Goal: Information Seeking & Learning: Learn about a topic

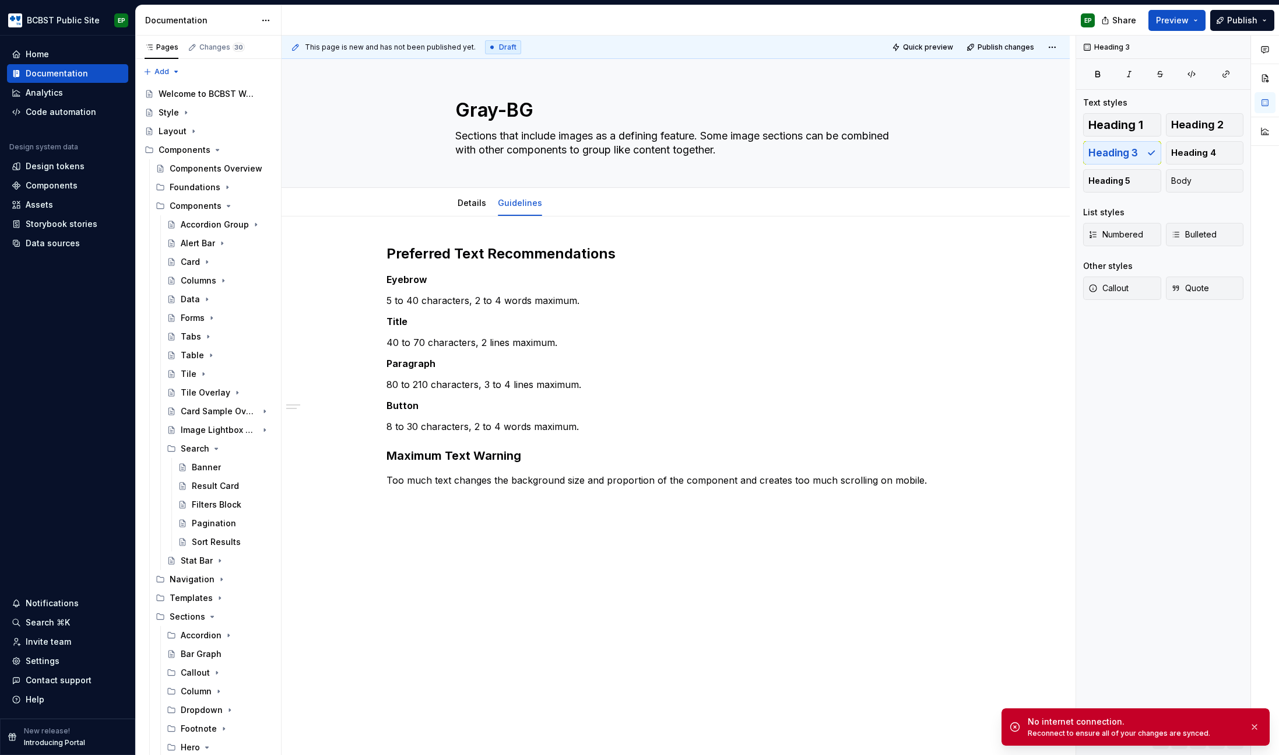
scroll to position [1191, 0]
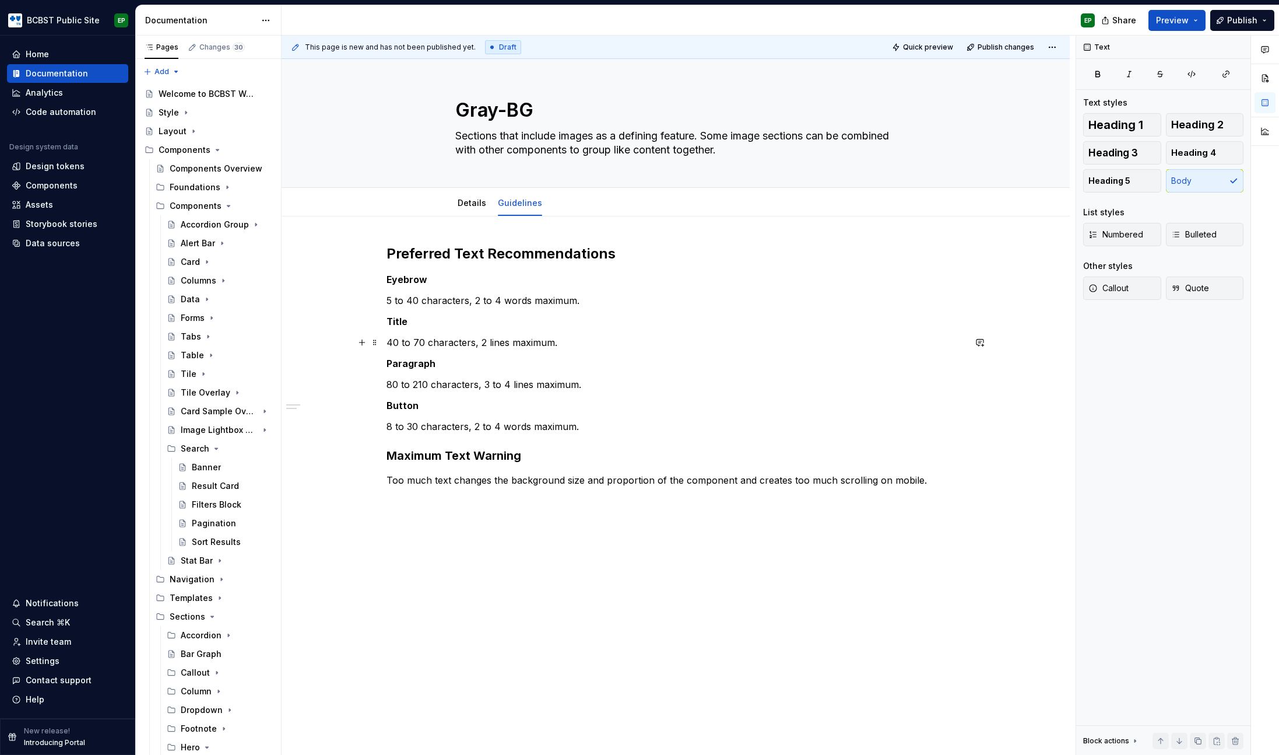
click at [590, 336] on p "40 to 70 characters, 2 lines maximum." at bounding box center [676, 342] width 578 height 14
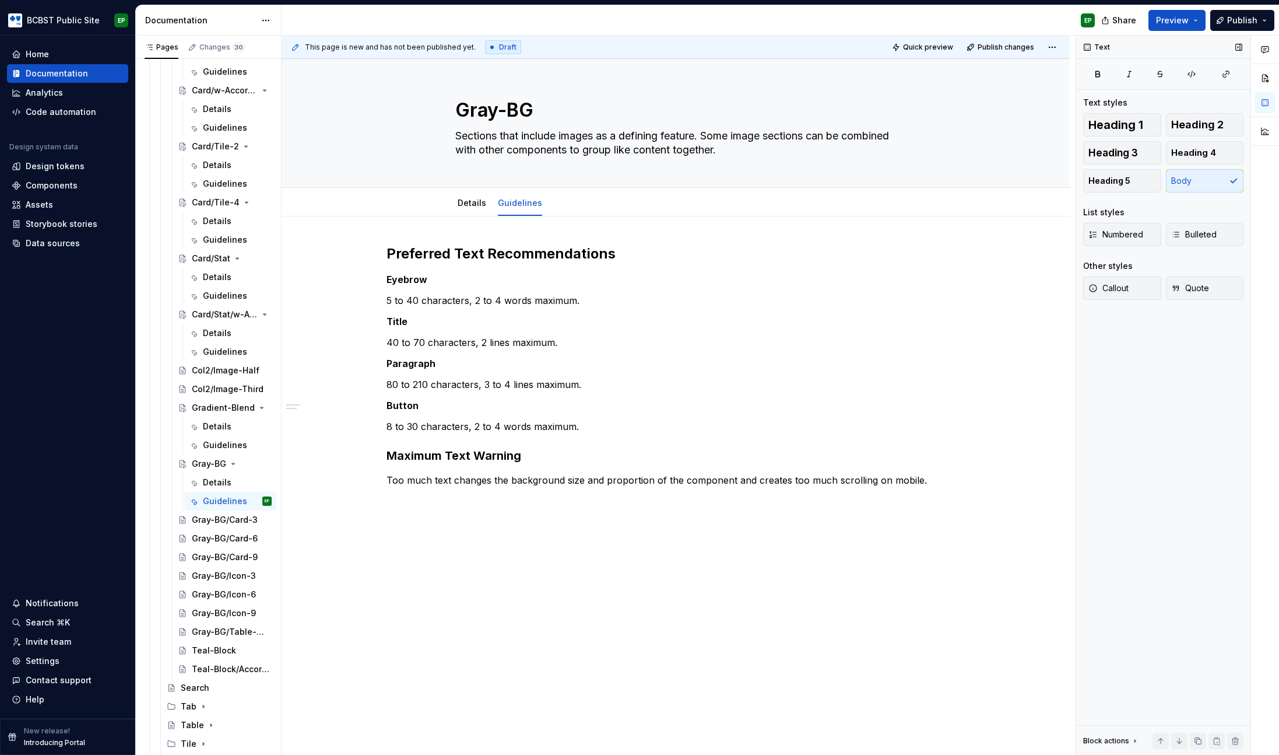
scroll to position [1240, 0]
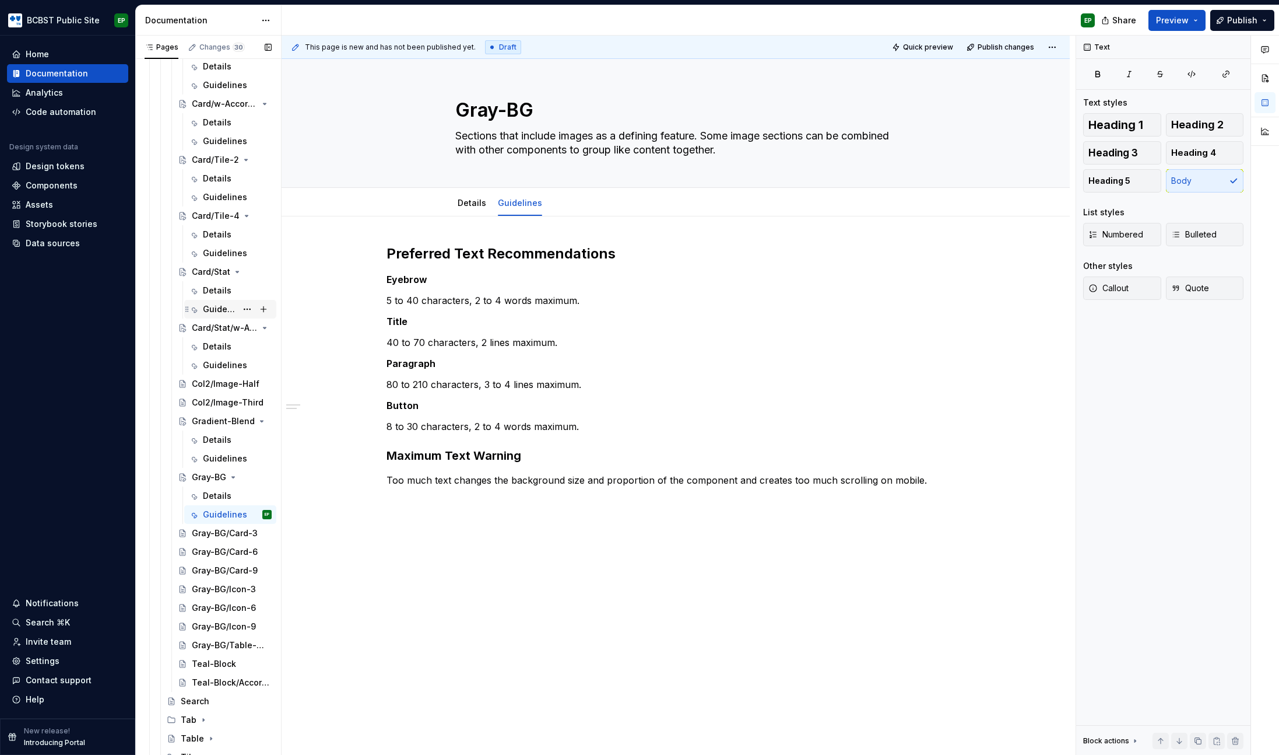
click at [211, 308] on div "Guidelines" at bounding box center [220, 309] width 34 height 12
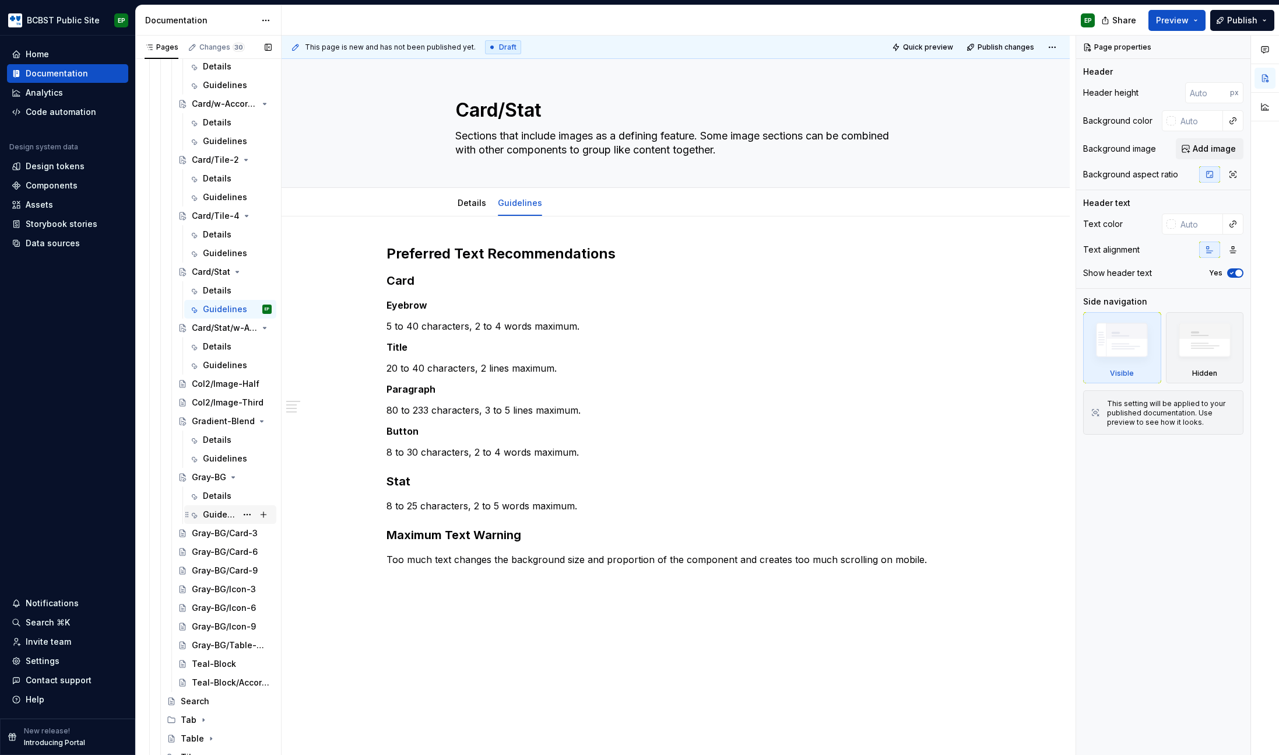
click at [218, 513] on div "Guidelines" at bounding box center [220, 514] width 34 height 12
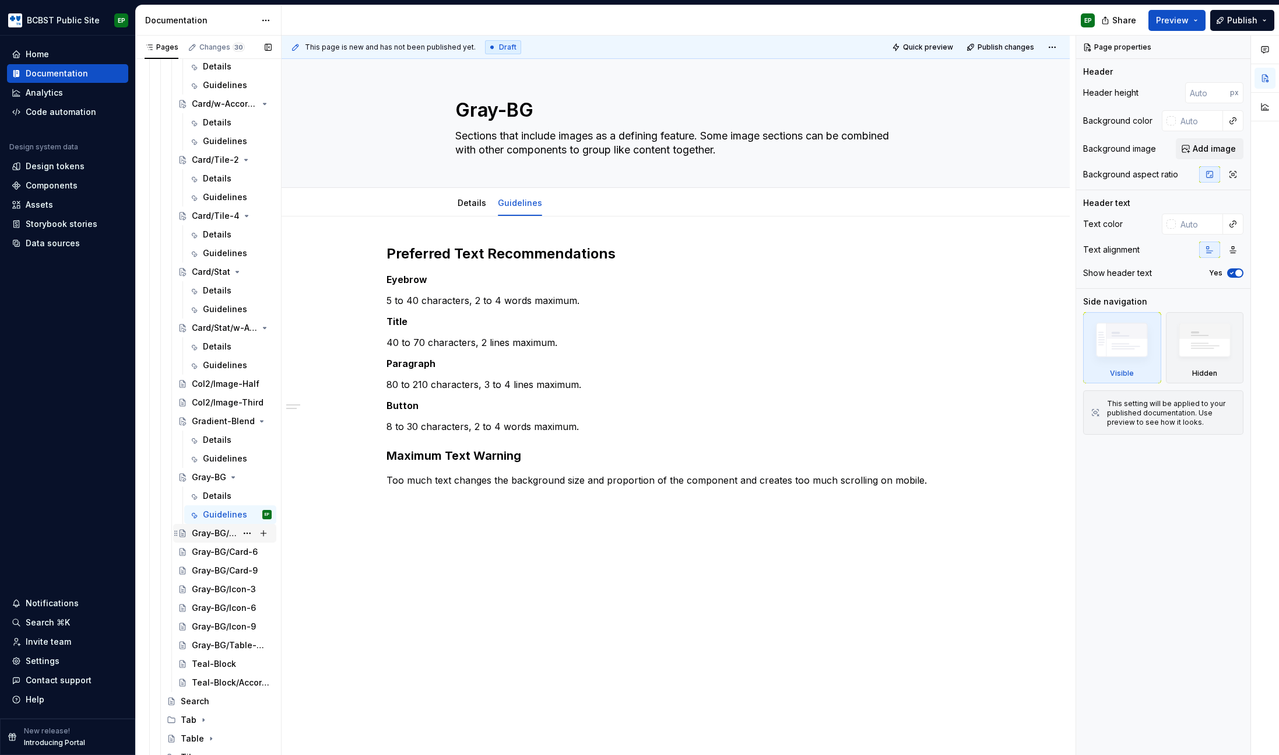
click at [217, 527] on div "Gray-BG/Card-3" at bounding box center [214, 533] width 45 height 12
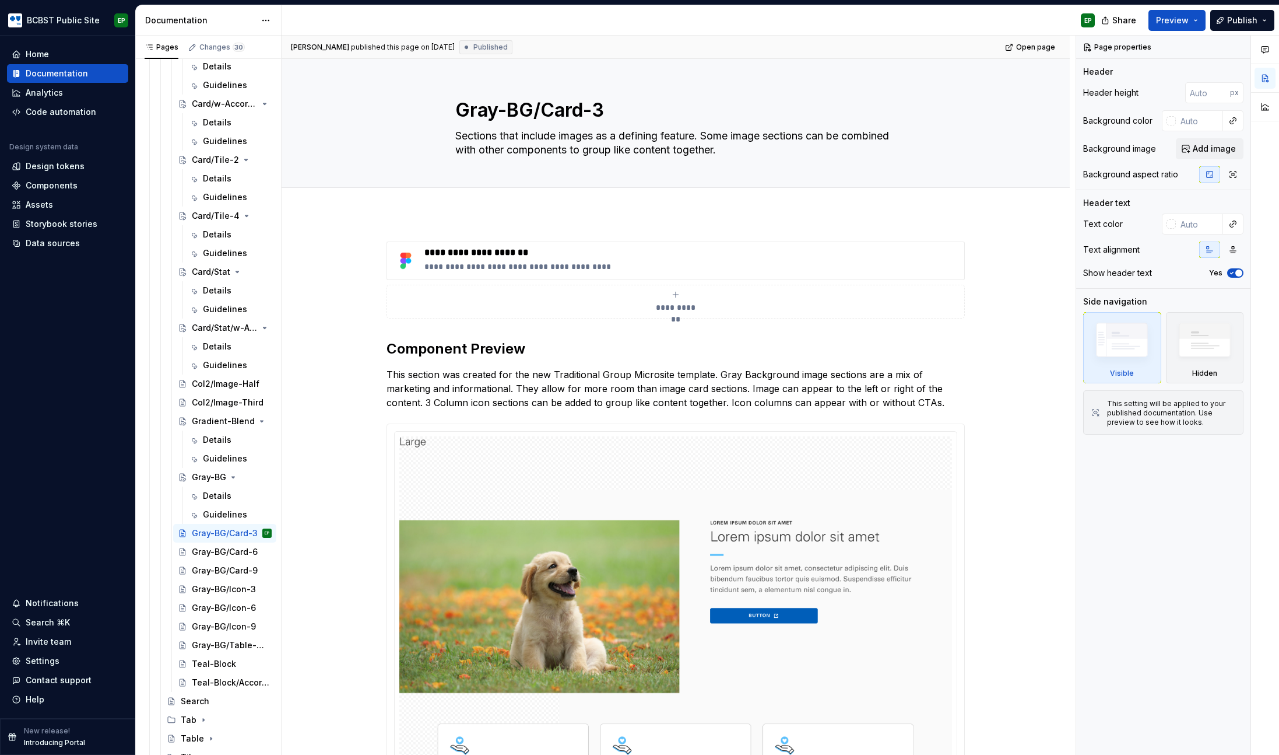
type textarea "*"
